Goal: Communication & Community: Answer question/provide support

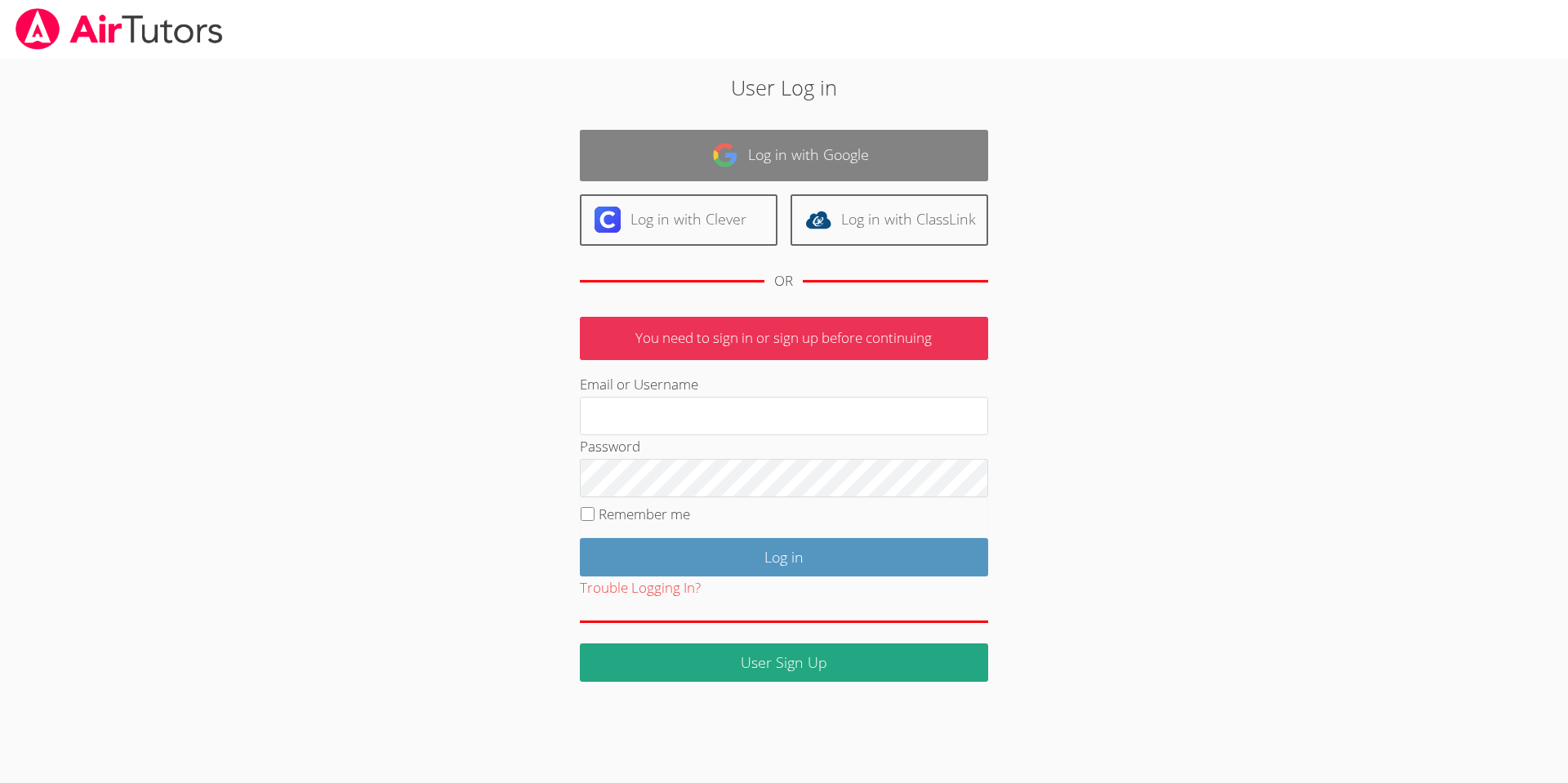
click at [825, 149] on link "Log in with Google" at bounding box center [783, 155] width 408 height 52
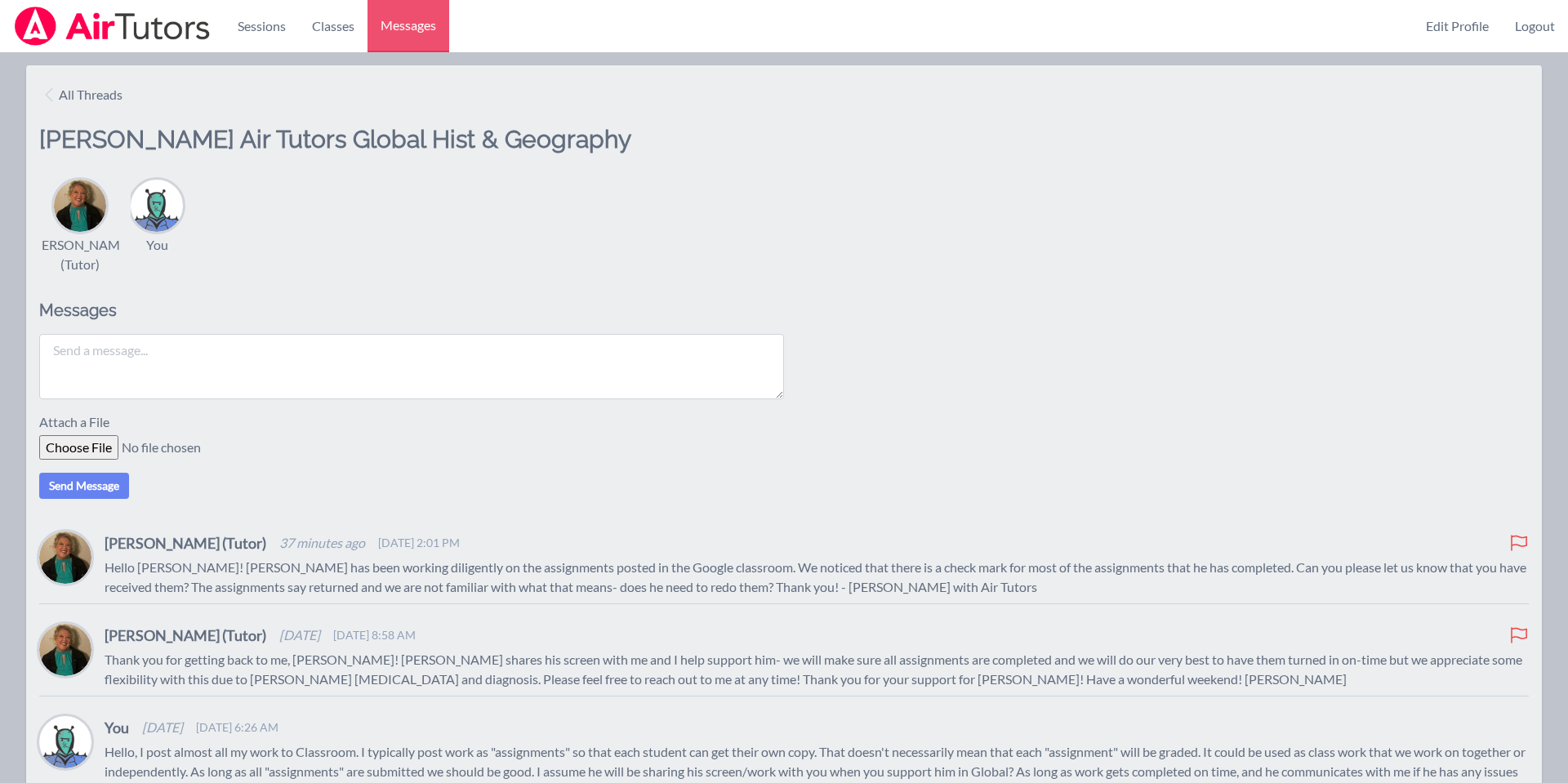
click at [232, 362] on textarea at bounding box center [411, 367] width 745 height 66
click at [456, 351] on textarea "Hi...Yes, when I get an assignment from my students, it gets graded then return…" at bounding box center [411, 367] width 745 height 66
click at [507, 351] on textarea "Hi...Yes, when I get an assignment from my students, it gets graded then return…" at bounding box center [411, 367] width 745 height 66
click at [541, 351] on textarea "Hi...Yes, when I get an assignment from my students, it gets graded then I retu…" at bounding box center [411, 367] width 745 height 66
click at [339, 347] on textarea "Hi...Yes, when I get an assignment from my students, it gets graded then I retu…" at bounding box center [411, 367] width 745 height 66
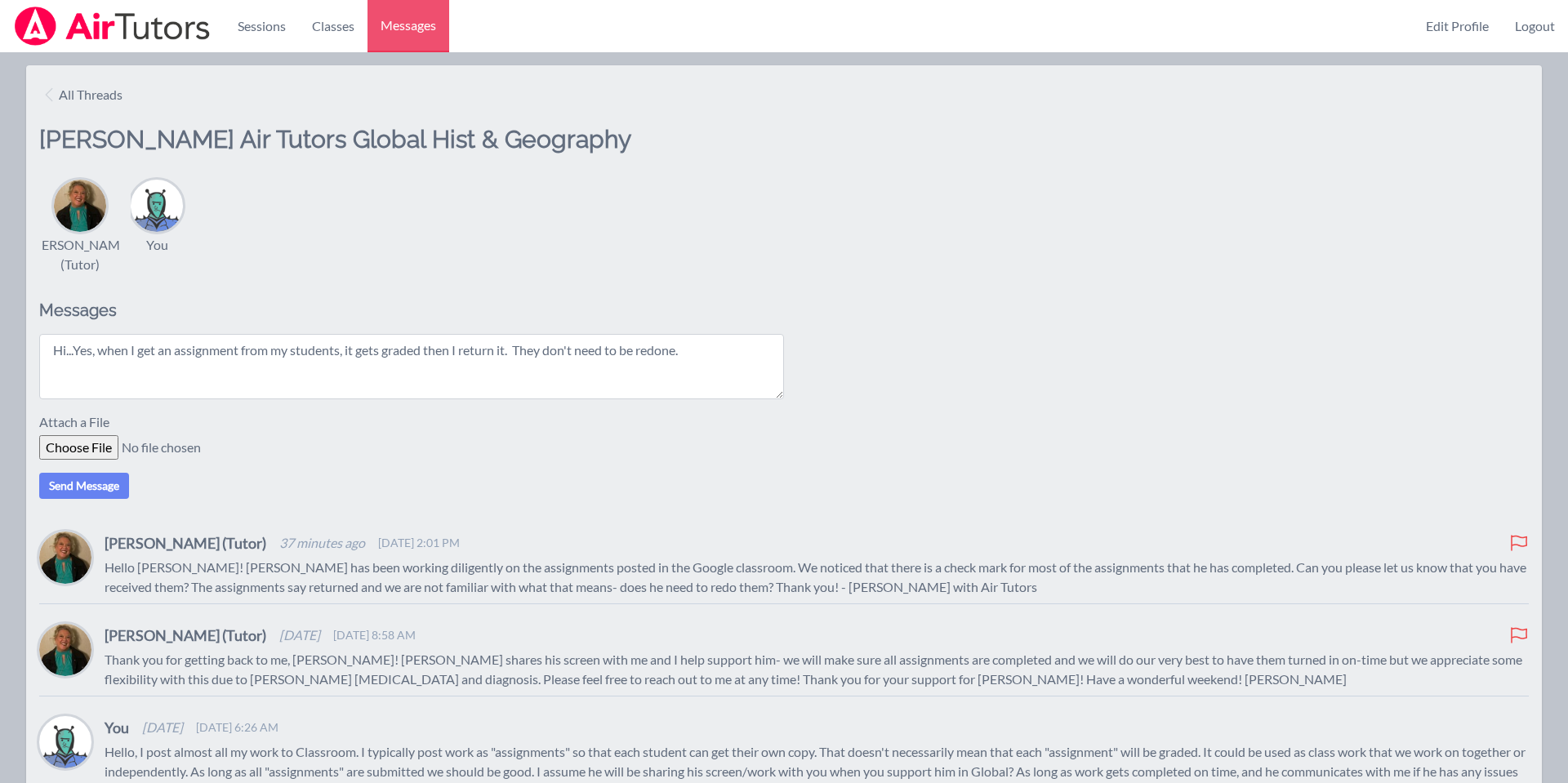
click at [344, 353] on textarea "Hi...Yes, when I get an assignment from my students, it gets graded then I retu…" at bounding box center [411, 367] width 745 height 66
click at [485, 353] on textarea "Hi...Yes, when a student submits an assignment, it gets graded then I return it…" at bounding box center [411, 367] width 745 height 66
click at [718, 355] on textarea "Hi...Yes, when a student submits an assignment, it gets graded then I return it…" at bounding box center [411, 367] width 745 height 66
click at [727, 770] on p "Hello, I post almost all my work to Classroom. I typically post work as "assign…" at bounding box center [816, 772] width 1424 height 59
click at [240, 364] on textarea "Hi...Yes, when a student submits an assignment, it gets graded then I return it…" at bounding box center [411, 367] width 745 height 66
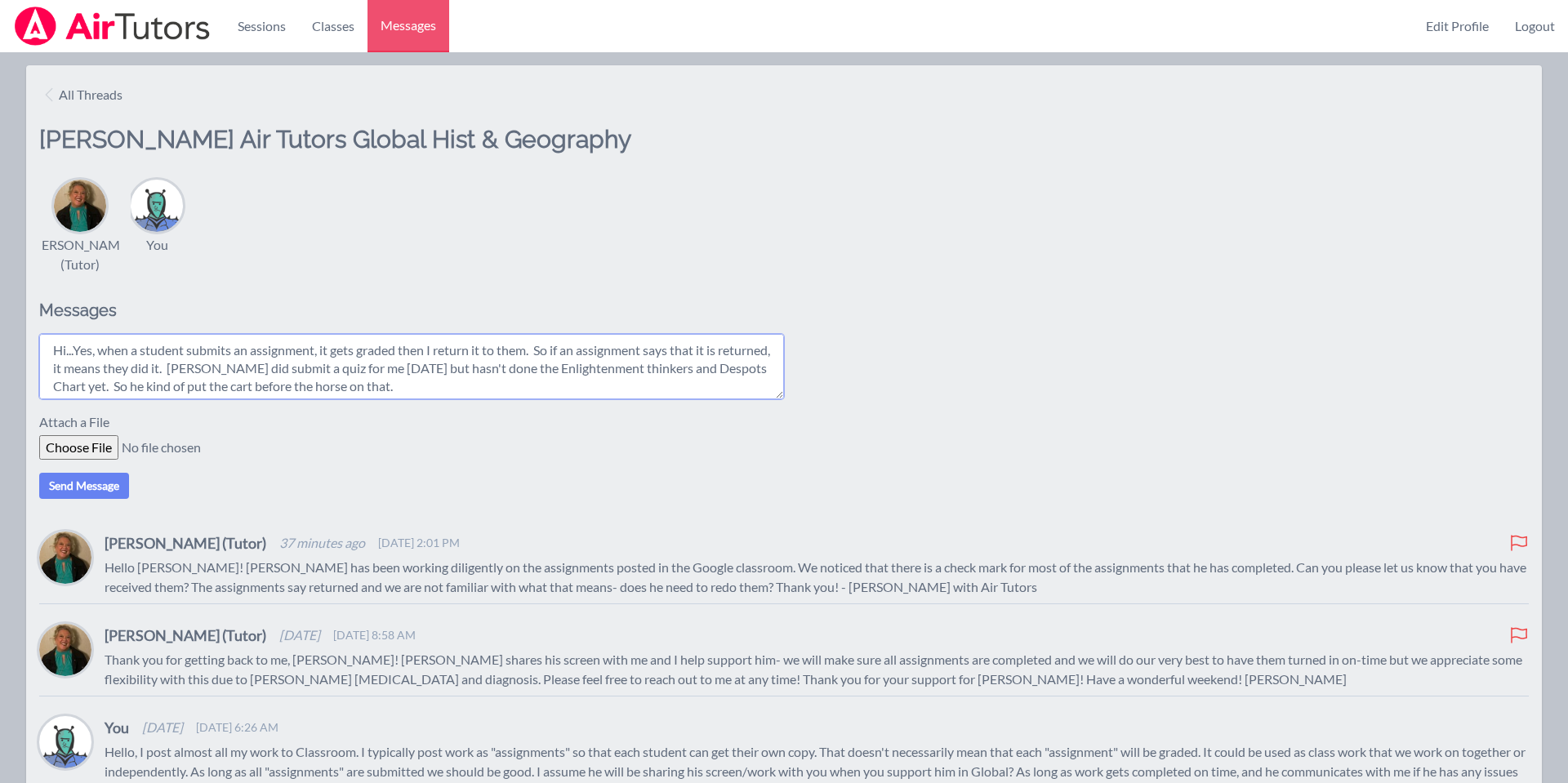
scroll to position [13, 0]
click at [363, 387] on textarea "Hi...Yes, when a student submits an assignment, it gets graded then I return it…" at bounding box center [411, 367] width 745 height 66
type textarea "Hi...Yes, when a student submits an assignment, it gets graded then I return it…"
click at [76, 446] on input "file" at bounding box center [164, 447] width 250 height 25
type input "C:\fakepath\Screenshot 2025-09-24 2.46.15 PM.png"
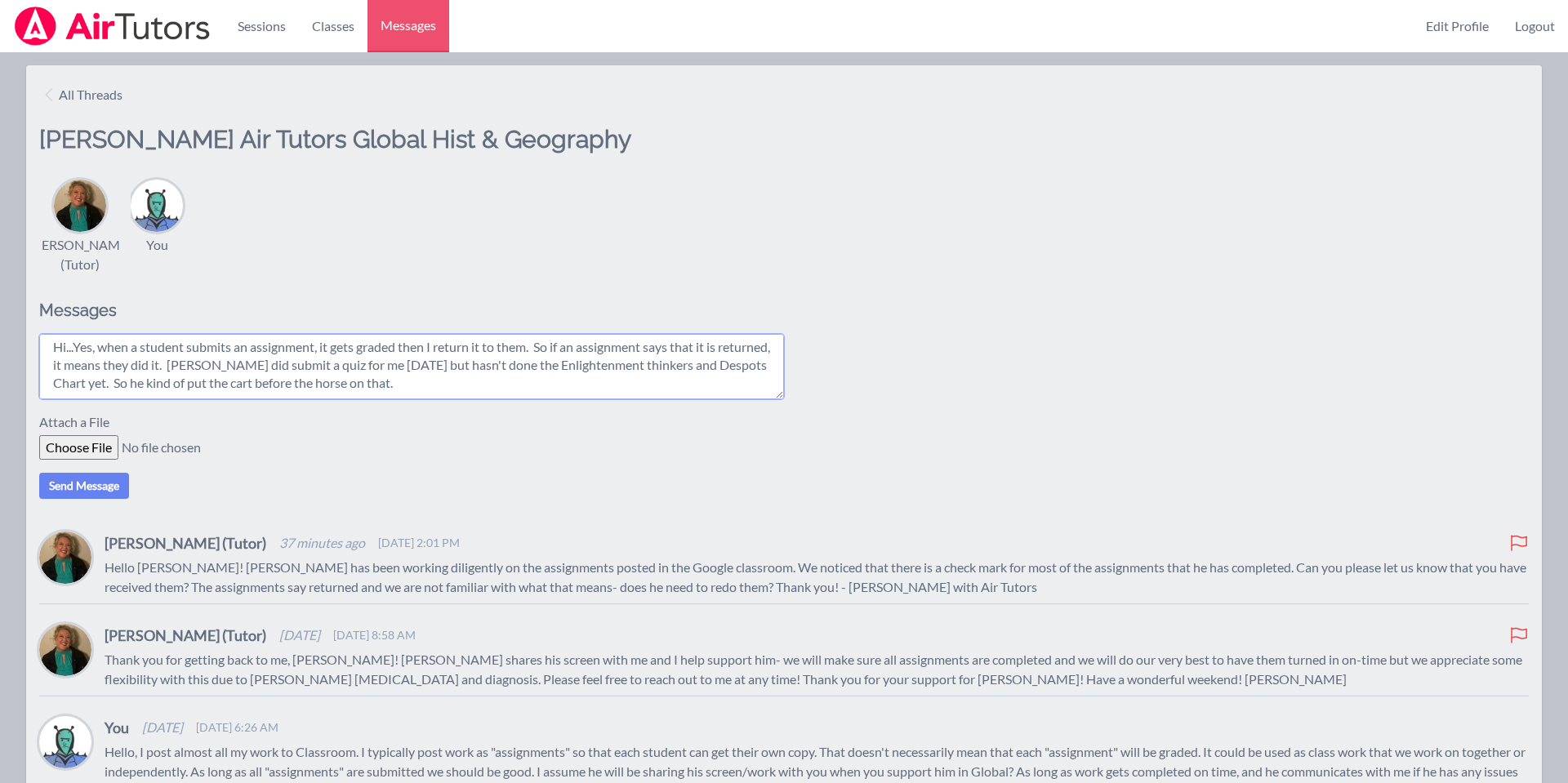
click at [413, 374] on textarea "Hi...Yes, when a student submits an assignment, it gets graded then I return it…" at bounding box center [411, 367] width 745 height 66
type textarea "Hi...Yes, when a student submits an assignment, it gets graded then I return it…"
click at [80, 478] on button "Send Message" at bounding box center [84, 486] width 89 height 26
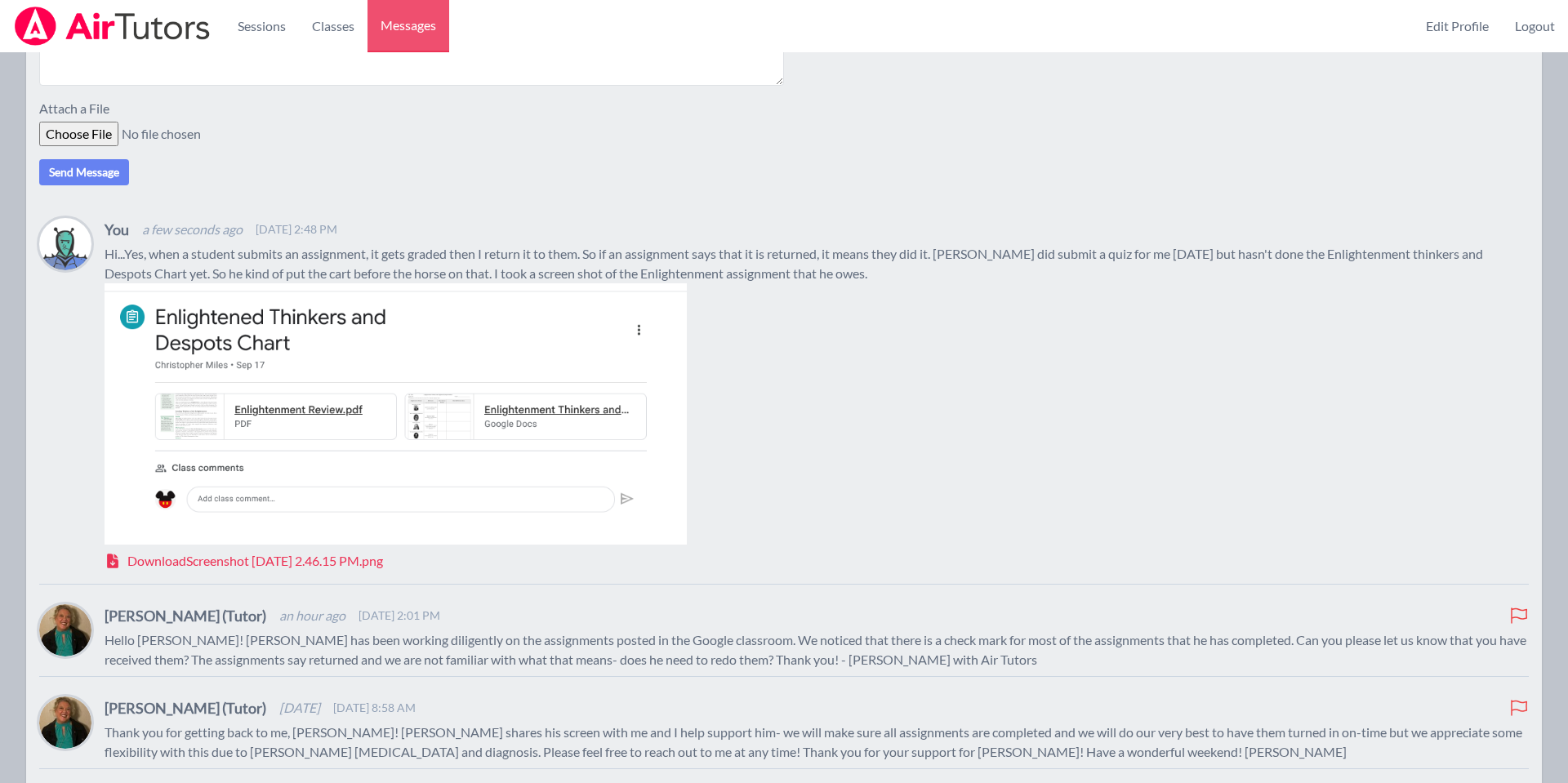
scroll to position [320, 0]
